Goal: Check status: Check status

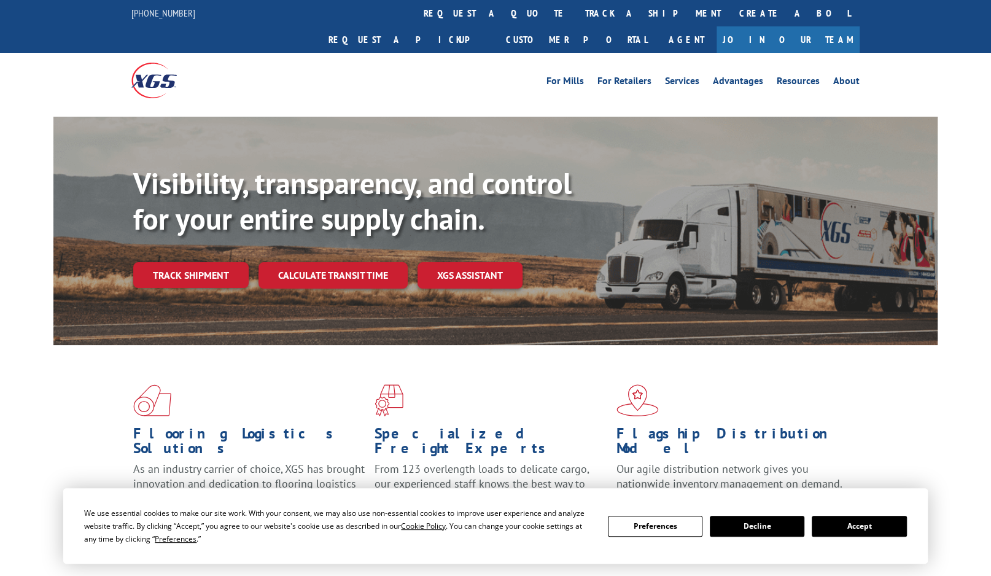
click at [225, 271] on div "Visibility, transparency, and control for your entire supply chain. Track shipm…" at bounding box center [535, 251] width 804 height 171
click at [883, 521] on button "Accept" at bounding box center [859, 526] width 95 height 21
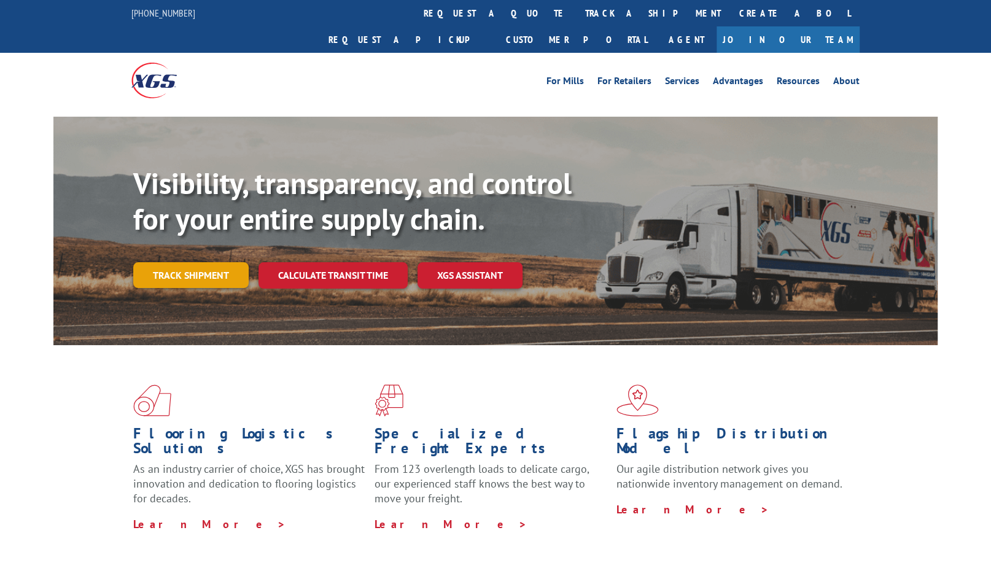
click at [188, 262] on link "Track shipment" at bounding box center [190, 275] width 115 height 26
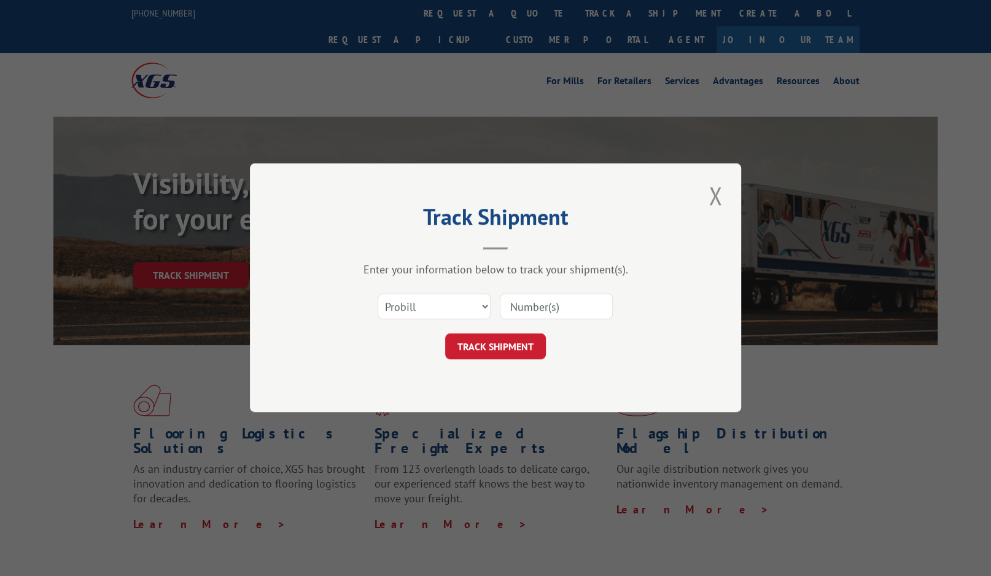
click at [542, 300] on input at bounding box center [556, 307] width 113 height 26
paste input "2818398"
type input "2818398"
click at [499, 348] on button "TRACK SHIPMENT" at bounding box center [495, 347] width 101 height 26
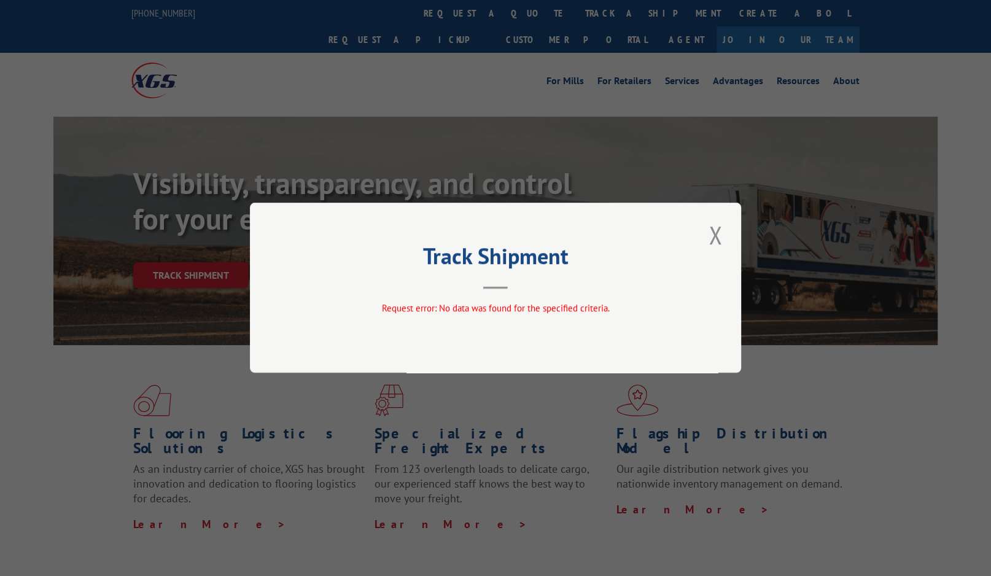
click at [716, 232] on button "Close modal" at bounding box center [715, 235] width 21 height 34
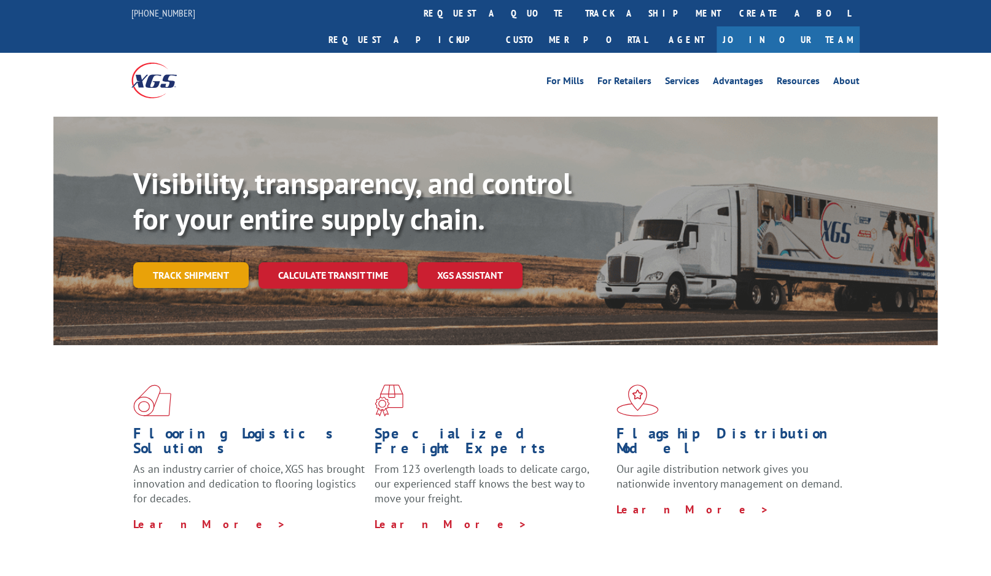
click at [216, 262] on link "Track shipment" at bounding box center [190, 275] width 115 height 26
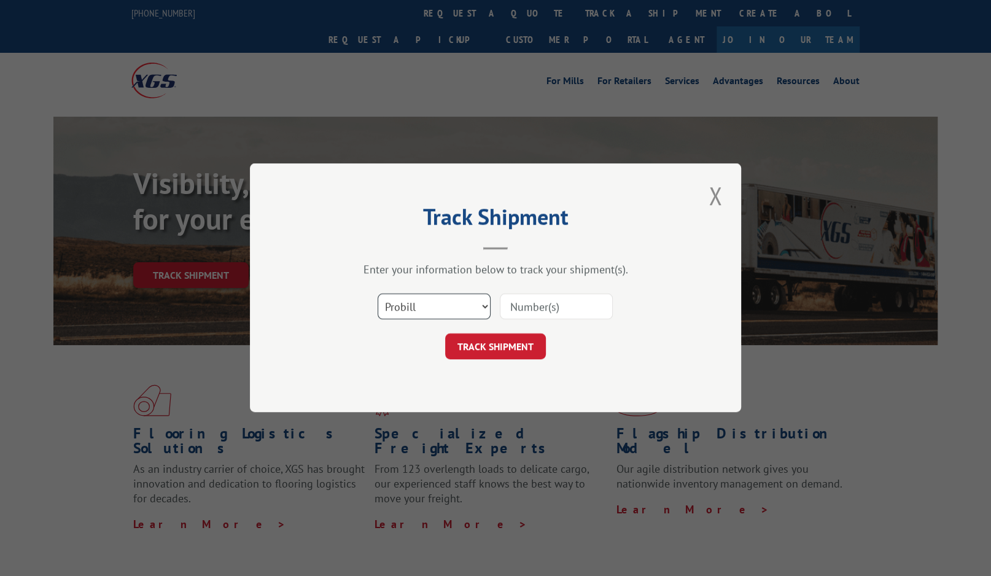
click at [463, 298] on select "Select category... Probill BOL PO" at bounding box center [434, 307] width 113 height 26
select select "bol"
click at [378, 294] on select "Select category... Probill BOL PO" at bounding box center [434, 307] width 113 height 26
click at [516, 308] on input at bounding box center [556, 307] width 113 height 26
paste input "2818398"
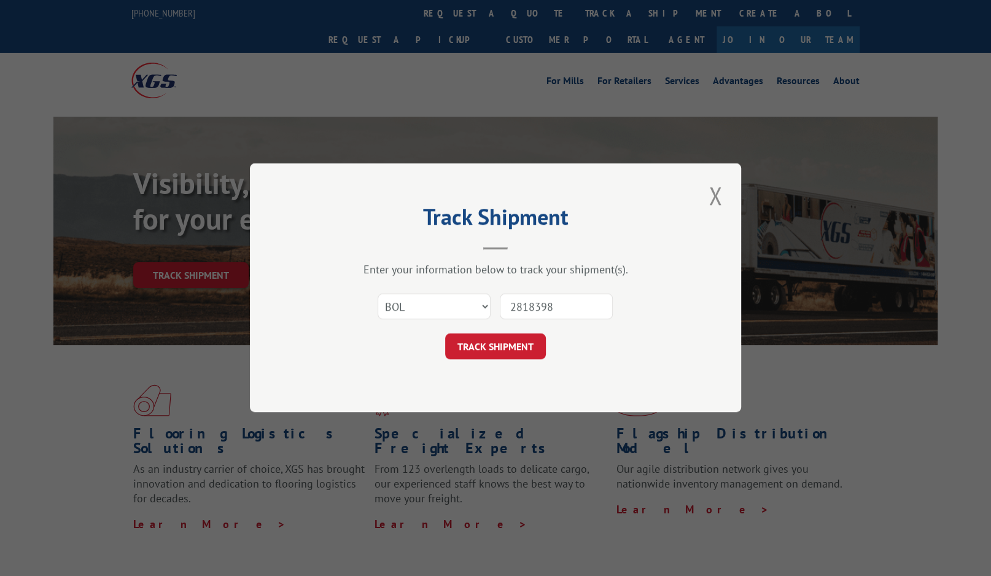
type input "2818398"
click at [502, 328] on form "Select category... Probill BOL PO 2818398 TRACK SHIPMENT" at bounding box center [495, 323] width 368 height 73
click at [502, 346] on button "TRACK SHIPMENT" at bounding box center [495, 347] width 101 height 26
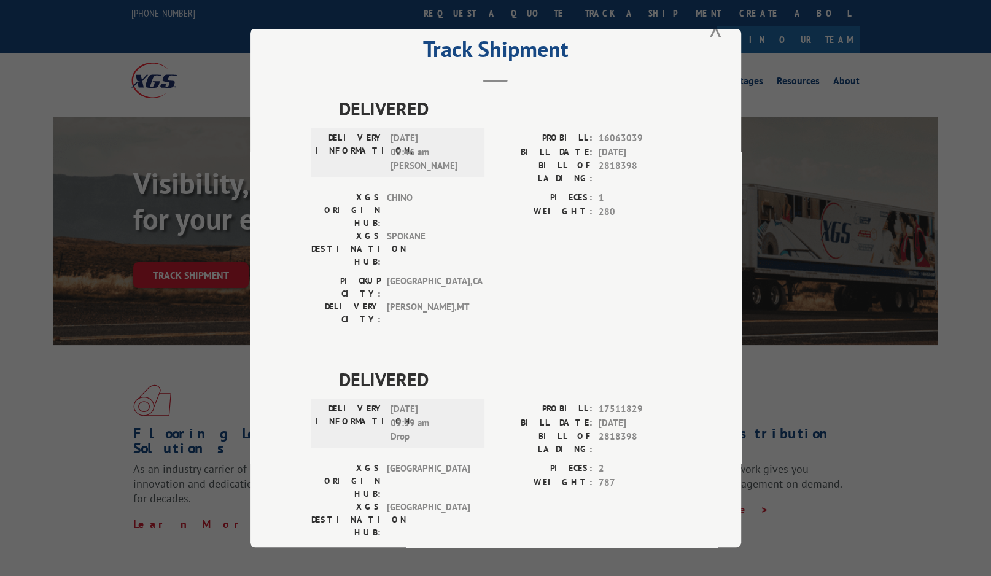
scroll to position [66, 0]
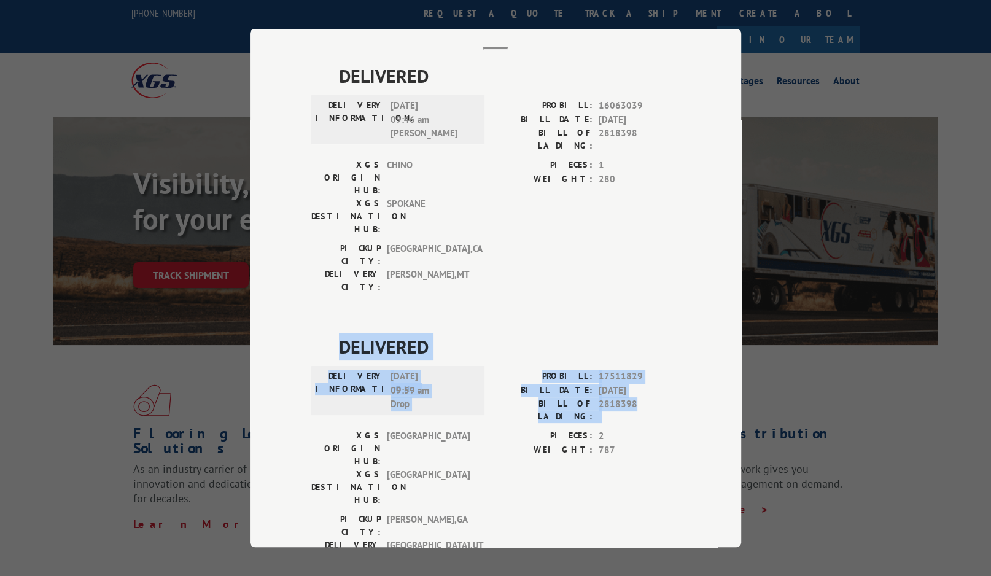
drag, startPoint x: 328, startPoint y: 295, endPoint x: 642, endPoint y: 355, distance: 318.8
click at [642, 355] on div "DELIVERED DELIVERY INFORMATION: [DATE] 09:59 am Drop PROBILL: 17511829 BILL DAT…" at bounding box center [495, 452] width 368 height 238
drag, startPoint x: 642, startPoint y: 355, endPoint x: 572, endPoint y: 334, distance: 72.4
copy div "DELIVERED DELIVERY INFORMATION: [DATE] 09:59 am Drop PROBILL: 17511829 BILL DAT…"
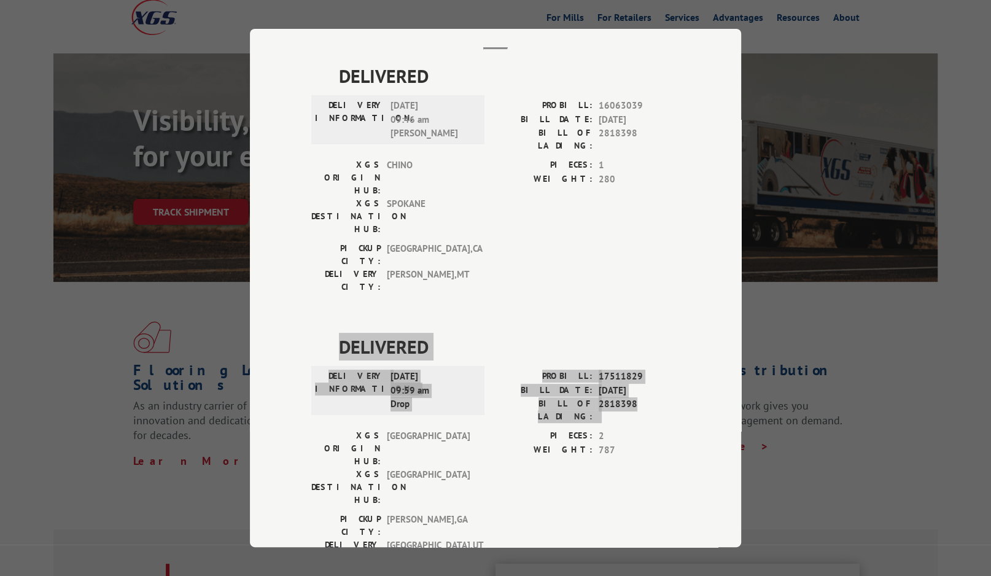
scroll to position [123, 0]
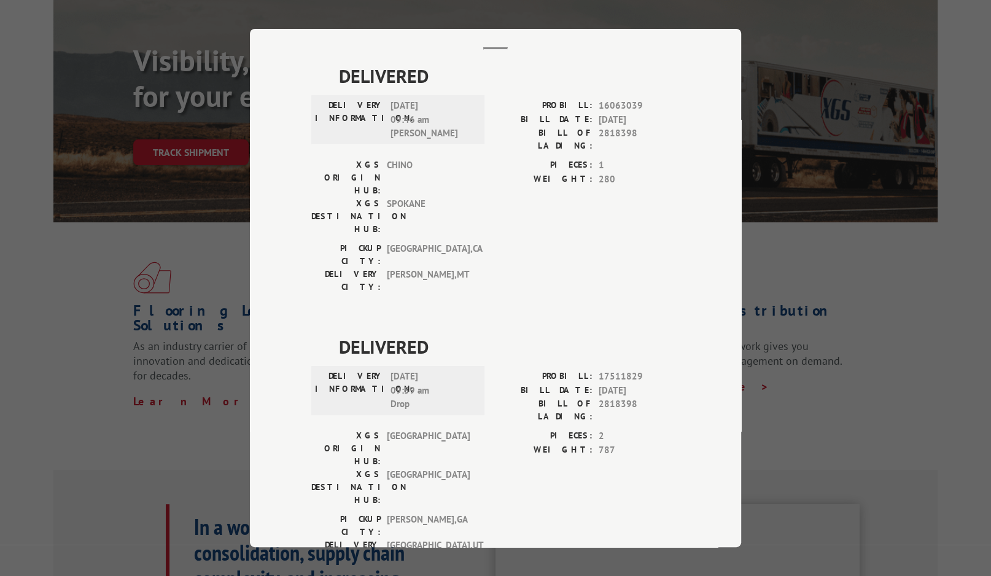
click at [552, 513] on div "PICKUP CITY: [GEOGRAPHIC_DATA] , [GEOGRAPHIC_DATA]: [GEOGRAPHIC_DATA] , [GEOGRA…" at bounding box center [495, 542] width 368 height 58
